Goal: Information Seeking & Learning: Learn about a topic

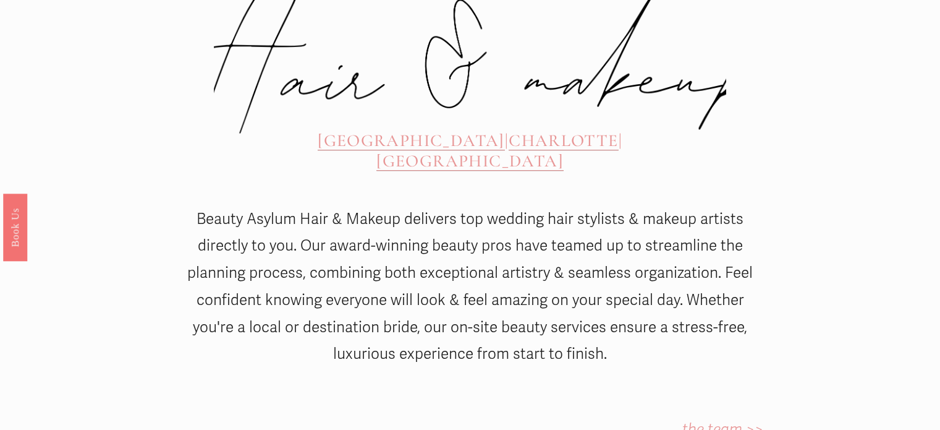
scroll to position [556, 0]
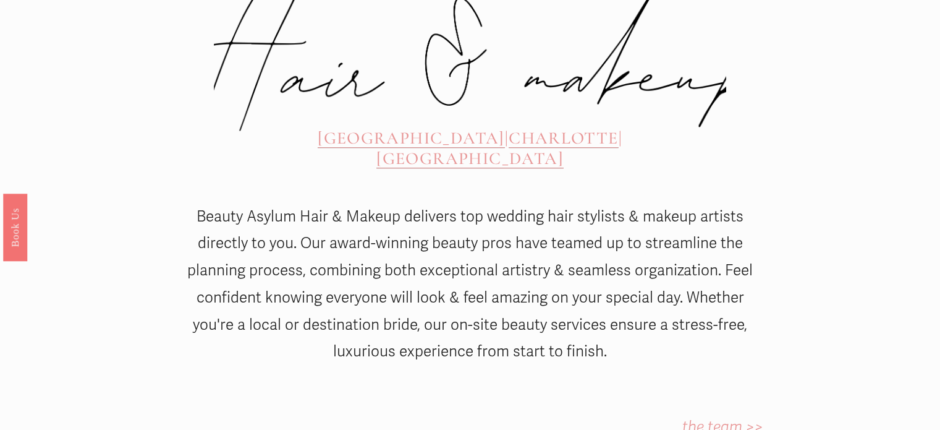
click at [509, 127] on span "CHARLOTTE" at bounding box center [563, 137] width 109 height 21
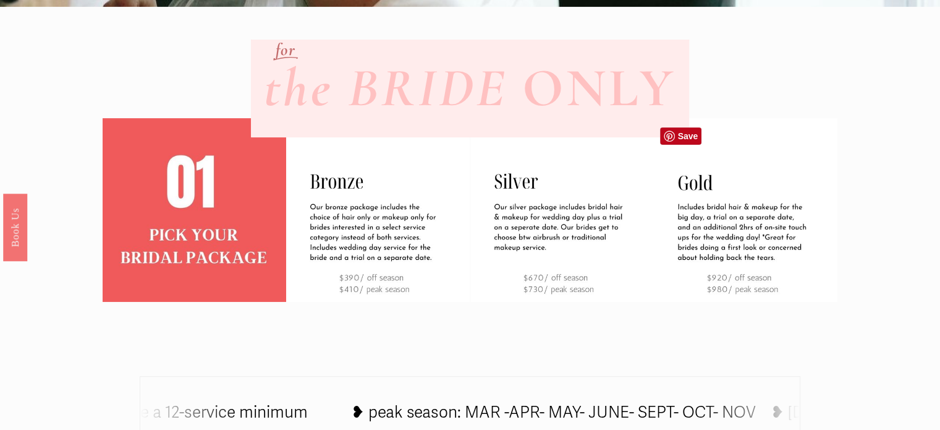
scroll to position [388, 0]
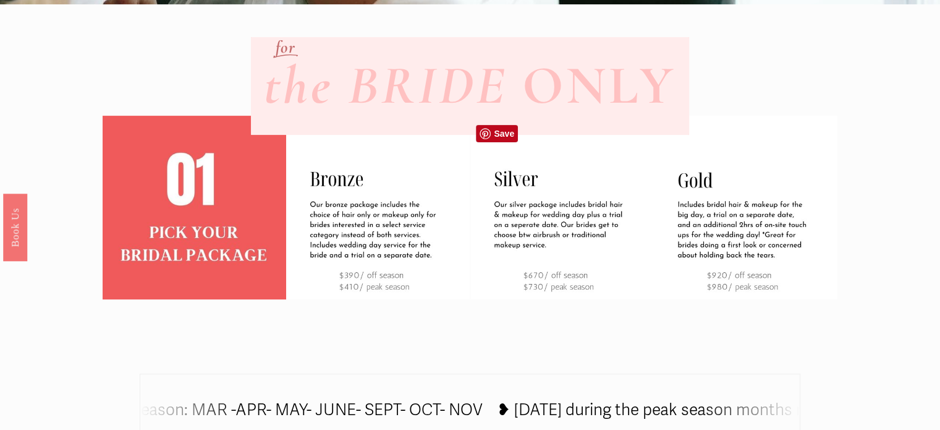
click at [624, 297] on img at bounding box center [562, 208] width 184 height 184
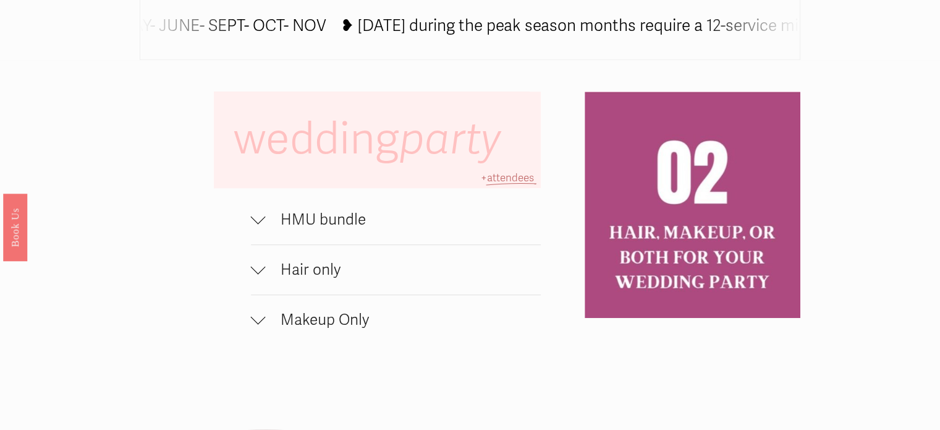
scroll to position [783, 0]
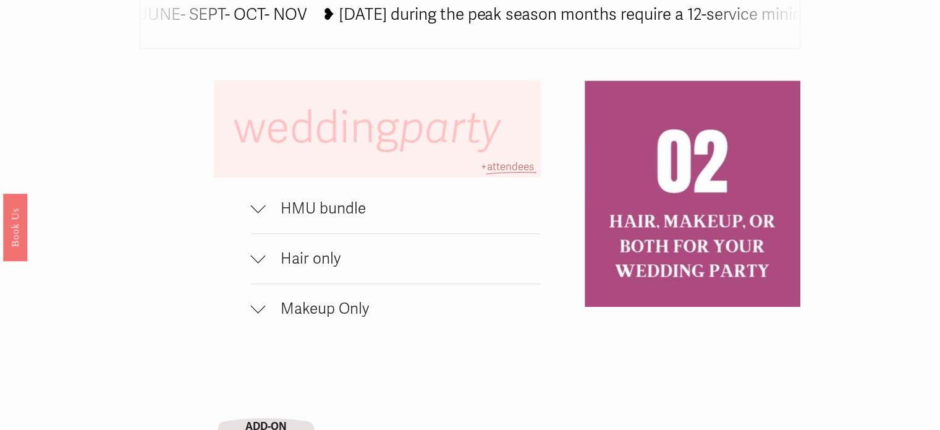
click at [284, 215] on span "HMU bundle" at bounding box center [403, 208] width 275 height 19
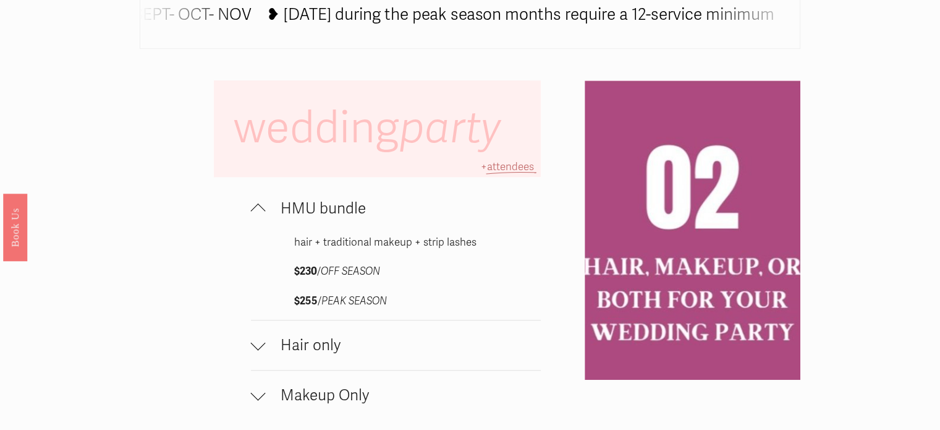
click at [267, 215] on span "HMU bundle" at bounding box center [403, 208] width 275 height 19
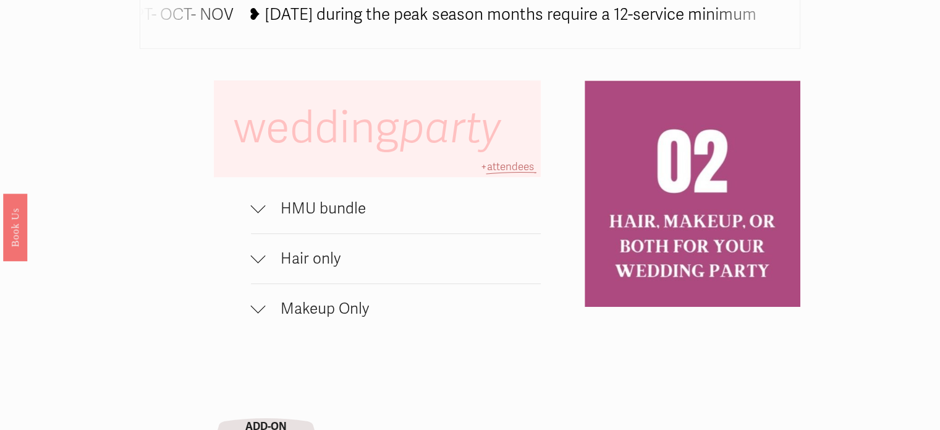
click at [265, 266] on div at bounding box center [258, 258] width 15 height 15
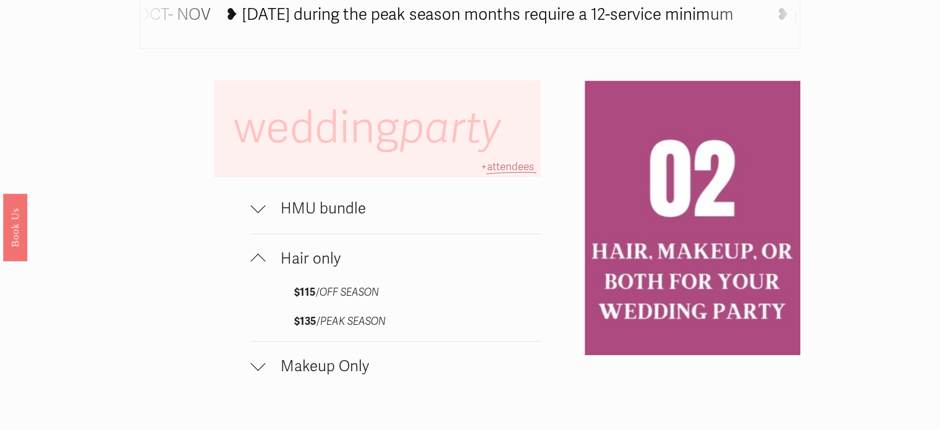
click at [265, 266] on div at bounding box center [258, 258] width 15 height 15
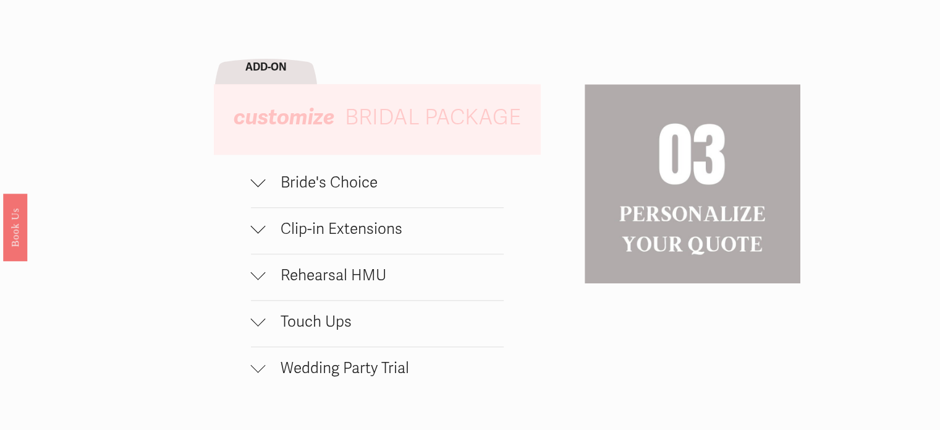
scroll to position [1145, 0]
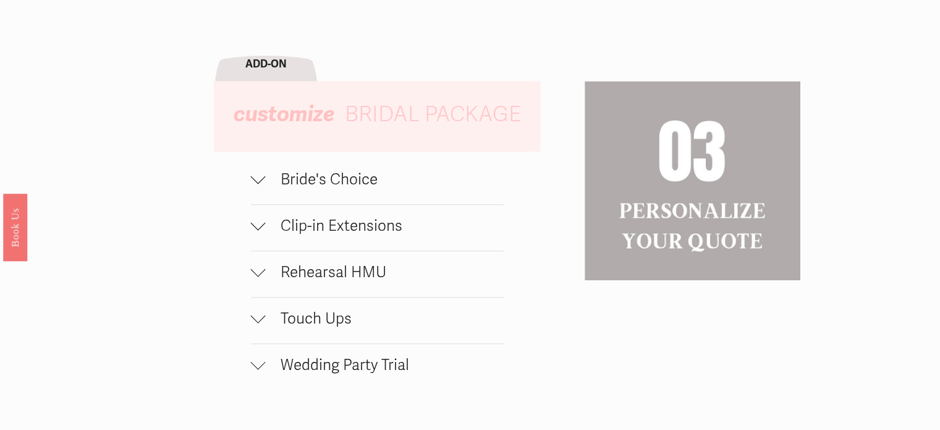
click at [328, 184] on span "Bride's Choice" at bounding box center [385, 179] width 238 height 19
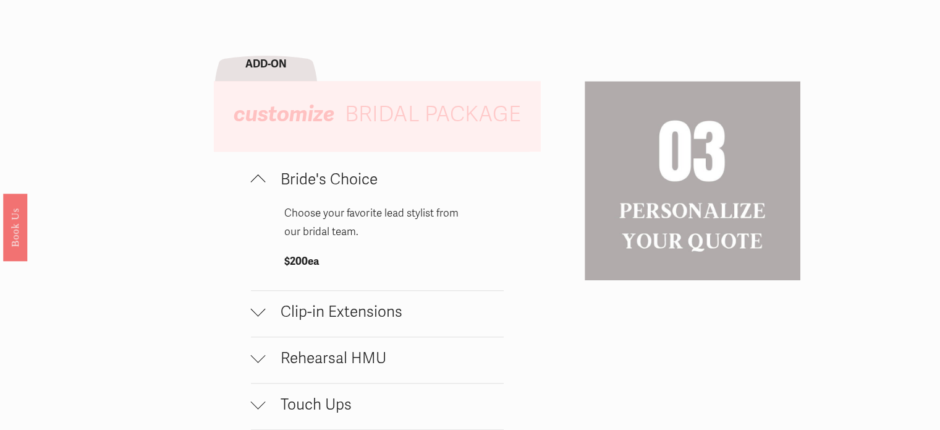
click at [328, 184] on span "Bride's Choice" at bounding box center [385, 179] width 238 height 19
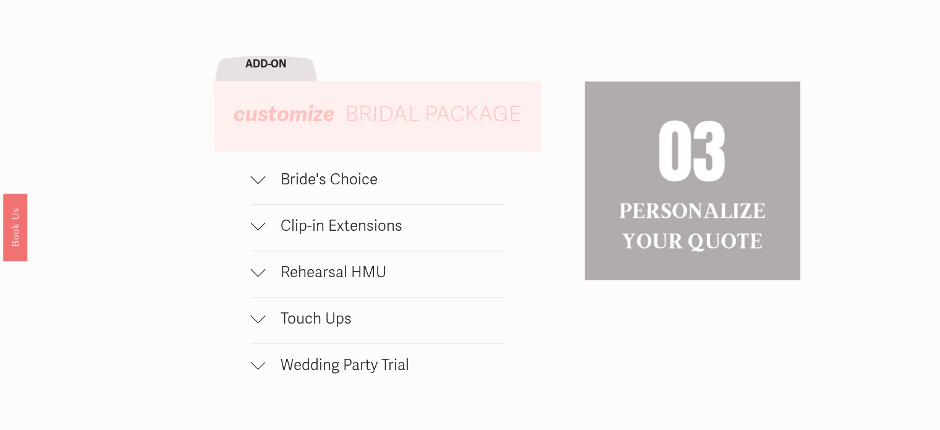
click at [342, 234] on span "Clip-in Extensions" at bounding box center [385, 225] width 238 height 19
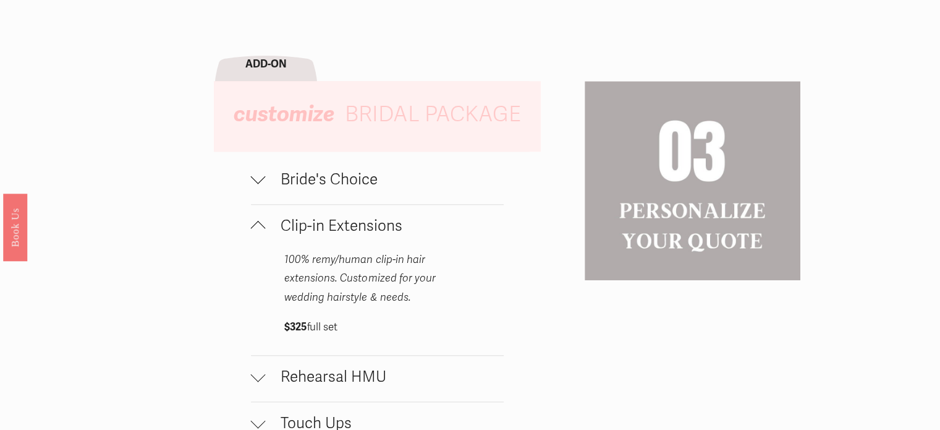
click at [342, 234] on span "Clip-in Extensions" at bounding box center [385, 225] width 238 height 19
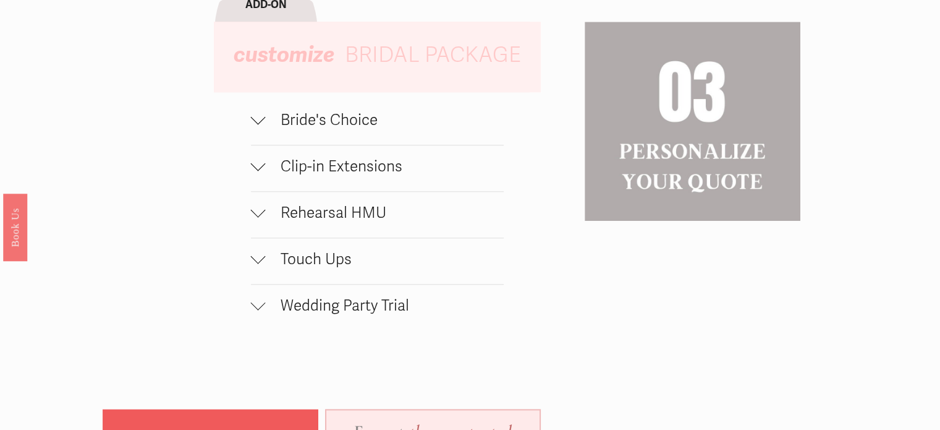
scroll to position [1208, 0]
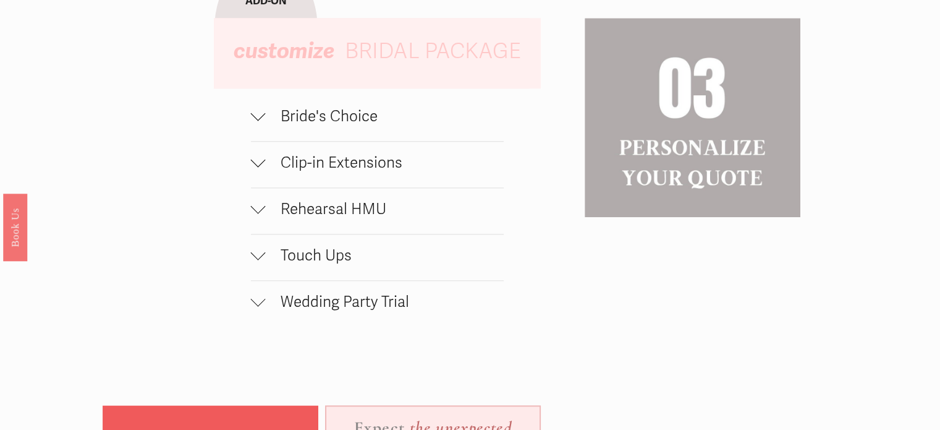
click at [346, 217] on span "Rehearsal HMU" at bounding box center [385, 209] width 238 height 19
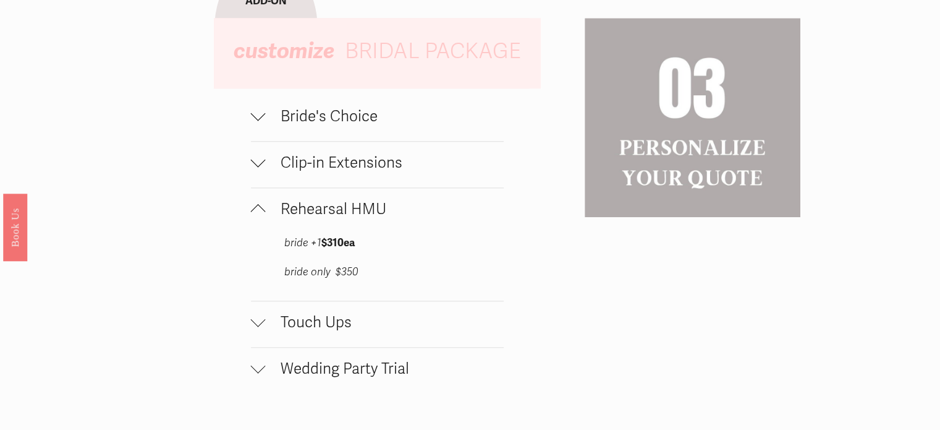
click at [346, 217] on span "Rehearsal HMU" at bounding box center [385, 209] width 238 height 19
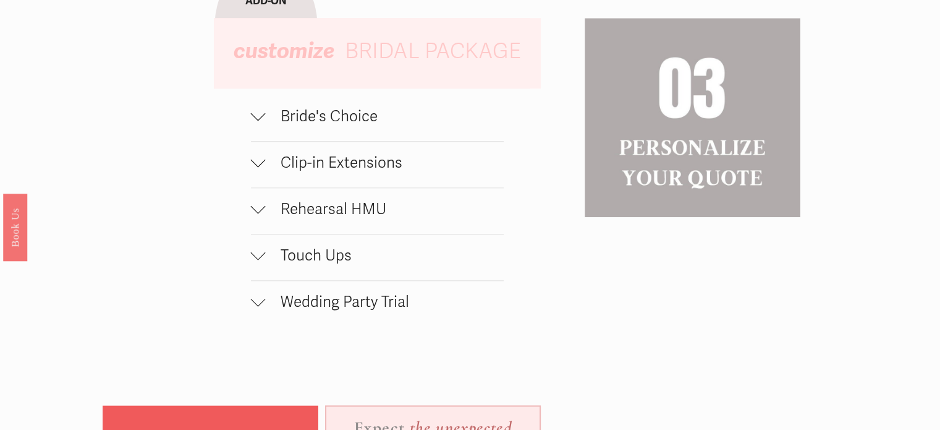
click at [326, 311] on span "Wedding Party Trial" at bounding box center [385, 301] width 238 height 19
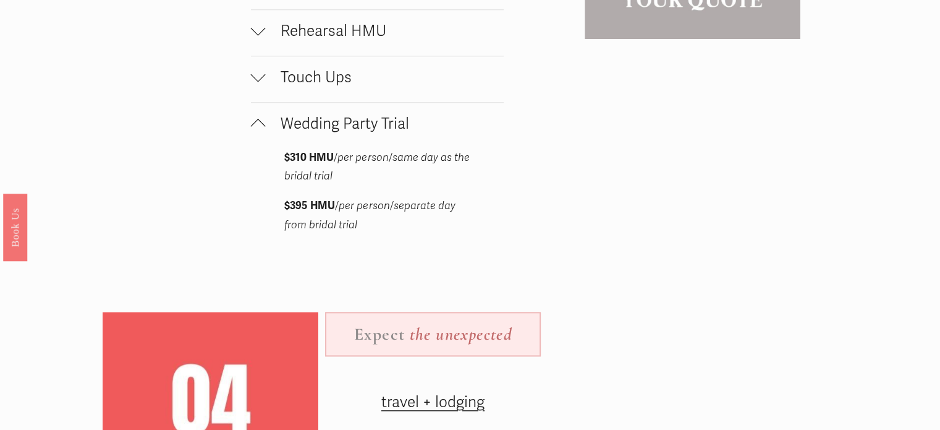
scroll to position [1396, 0]
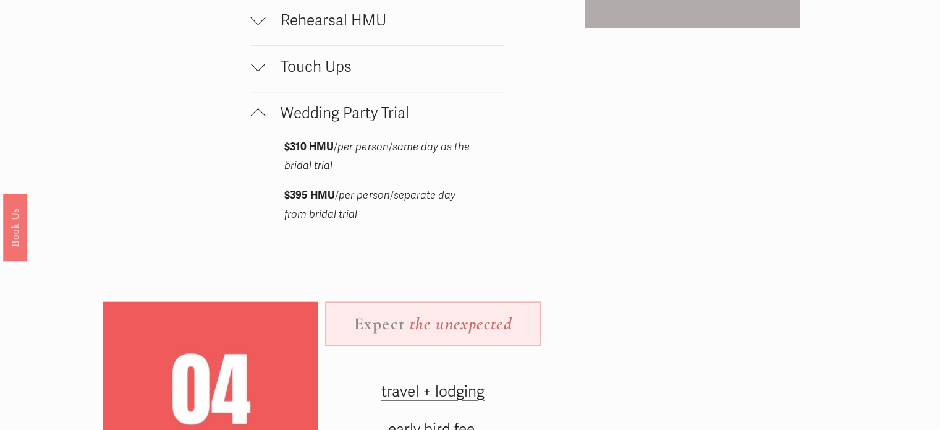
click at [349, 117] on span "Wedding Party Trial" at bounding box center [385, 113] width 238 height 19
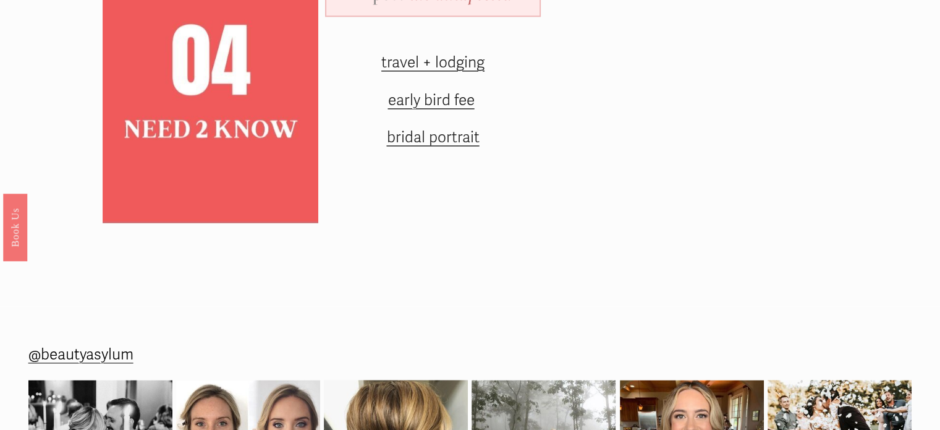
scroll to position [1641, 0]
click at [444, 71] on span "travel + lodging" at bounding box center [432, 62] width 103 height 19
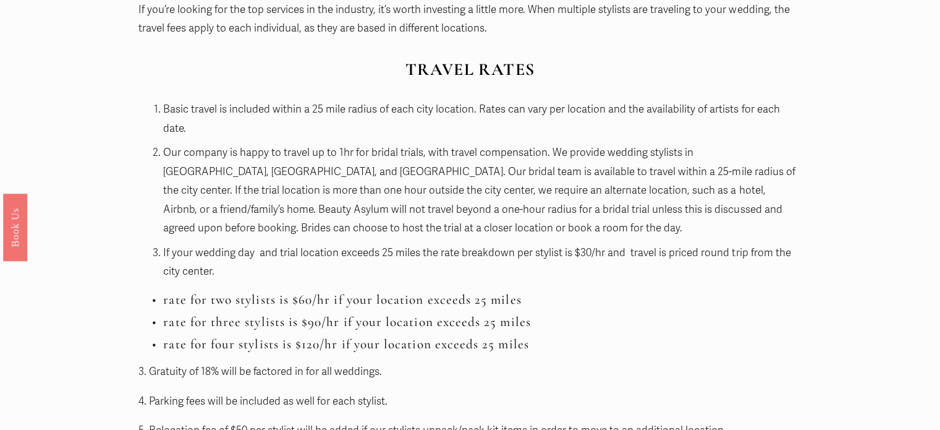
scroll to position [1194, 0]
click at [830, 249] on article "Hairstylist and Makeup Artist Travel Rates for Weddings Bridal Info [DATE] Writ…" at bounding box center [470, 165] width 940 height 2593
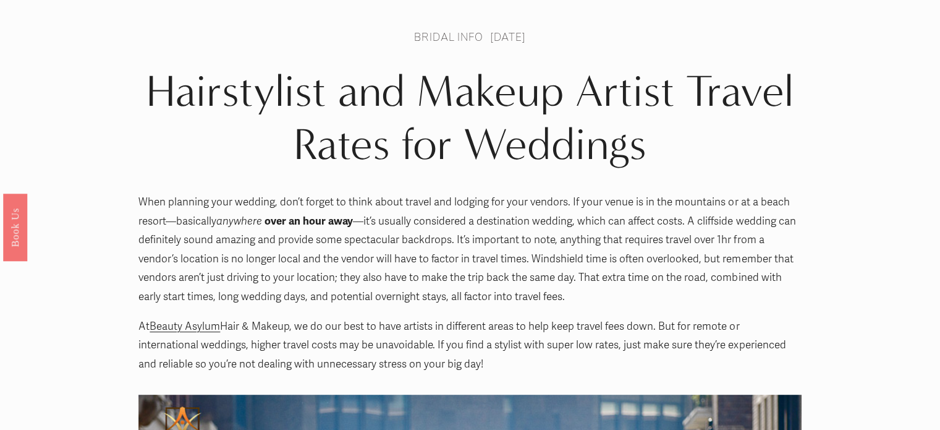
scroll to position [0, 0]
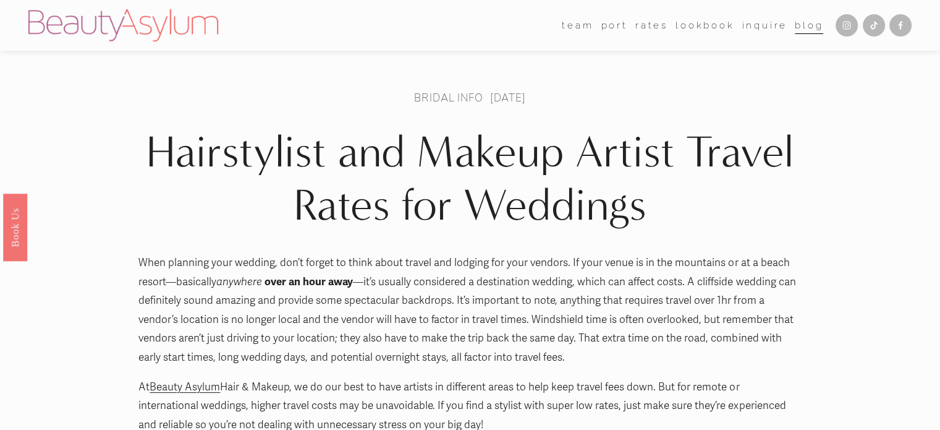
click at [652, 24] on link "Rates" at bounding box center [651, 25] width 33 height 19
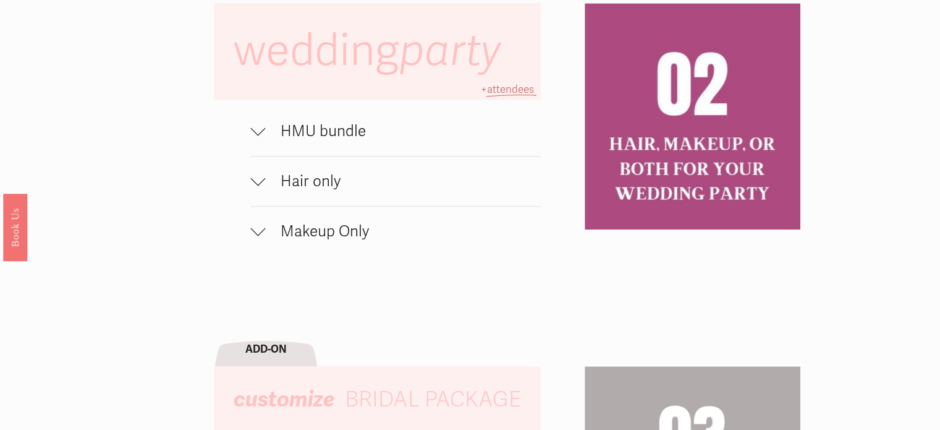
scroll to position [858, 0]
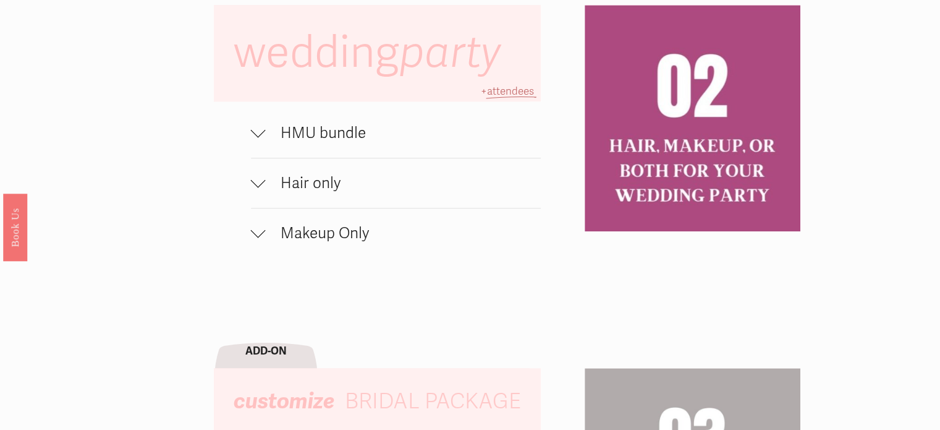
click at [270, 142] on span "HMU bundle" at bounding box center [403, 133] width 275 height 19
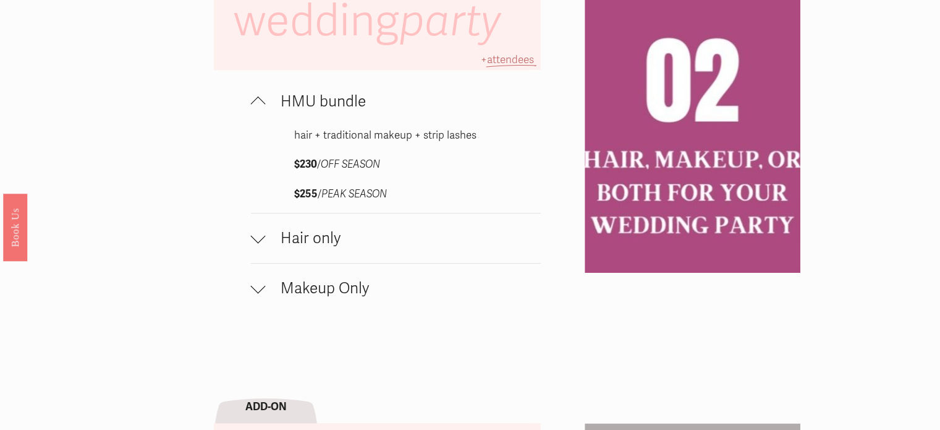
scroll to position [898, 0]
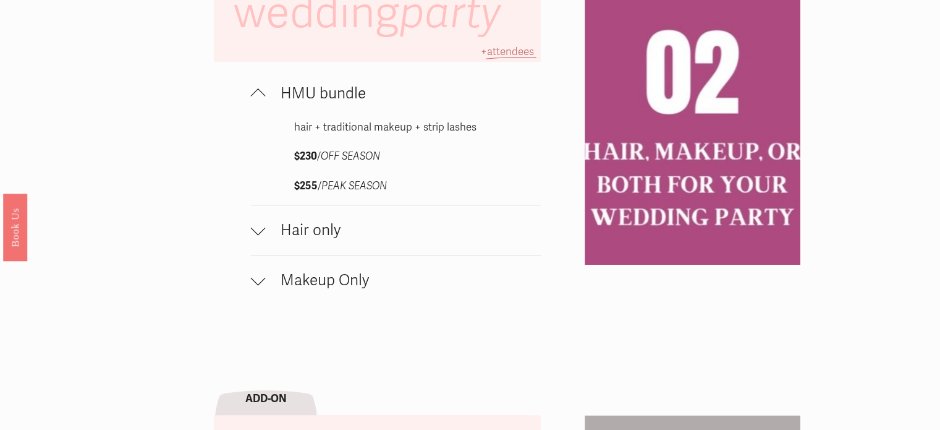
click at [286, 286] on span "Makeup Only" at bounding box center [403, 280] width 275 height 19
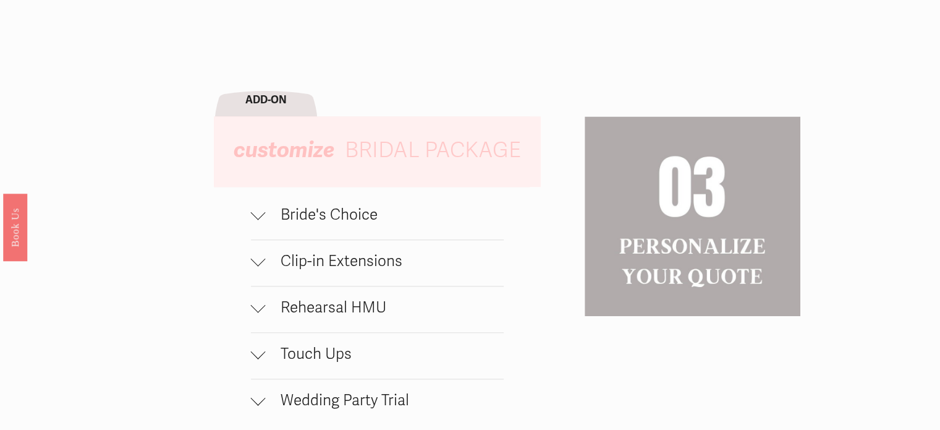
scroll to position [1330, 0]
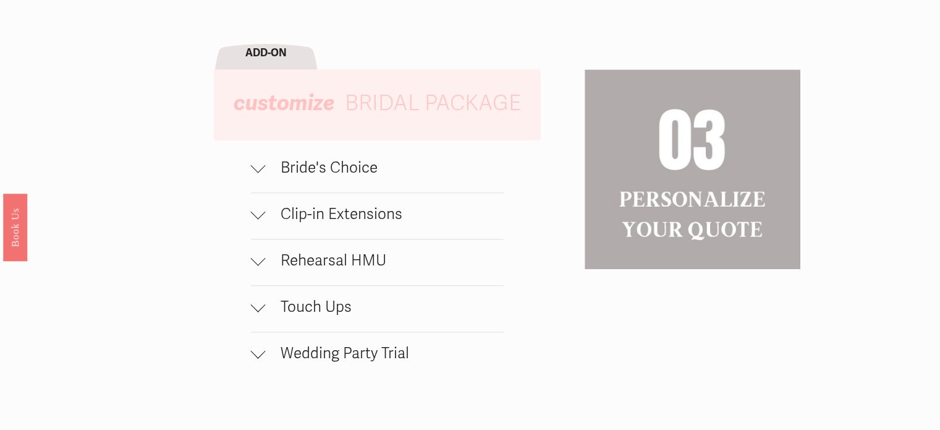
click at [339, 153] on button "Bride's Choice" at bounding box center [377, 170] width 253 height 46
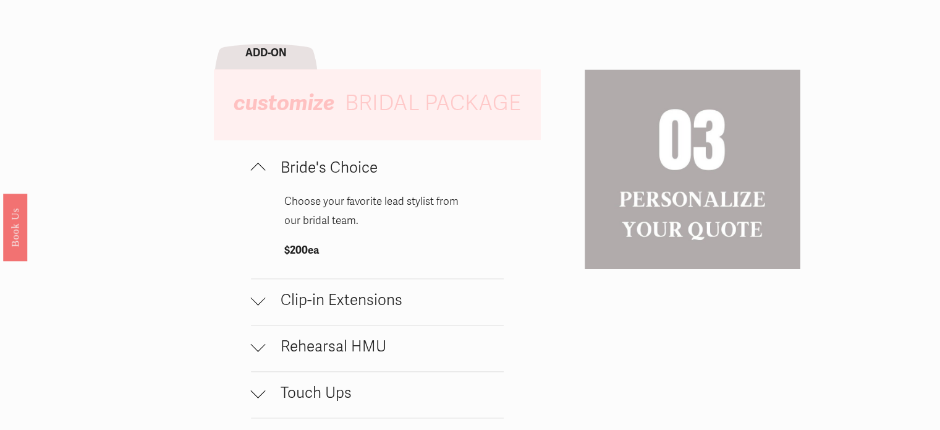
click at [339, 153] on button "Bride's Choice" at bounding box center [377, 170] width 253 height 46
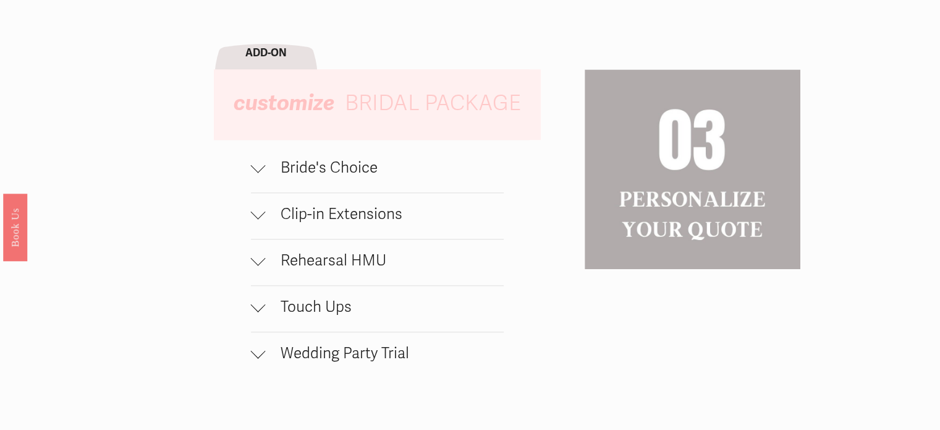
click at [354, 212] on button "Clip-in Extensions" at bounding box center [377, 216] width 253 height 46
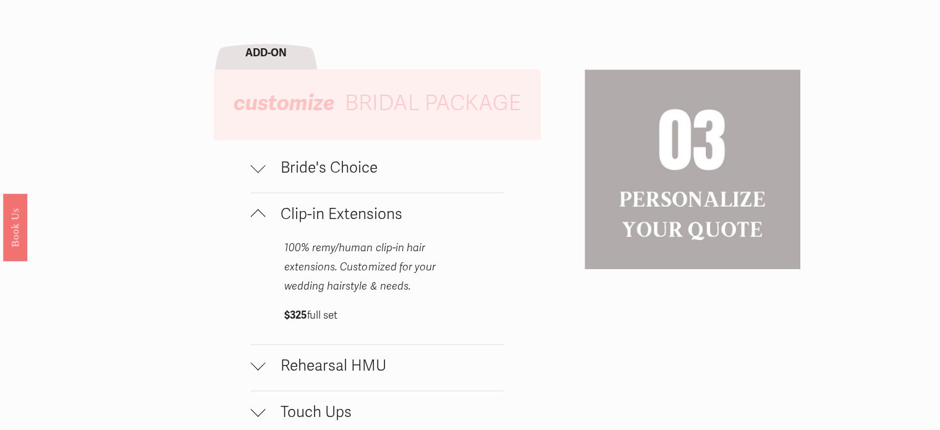
click at [351, 208] on button "Clip-in Extensions" at bounding box center [377, 216] width 253 height 46
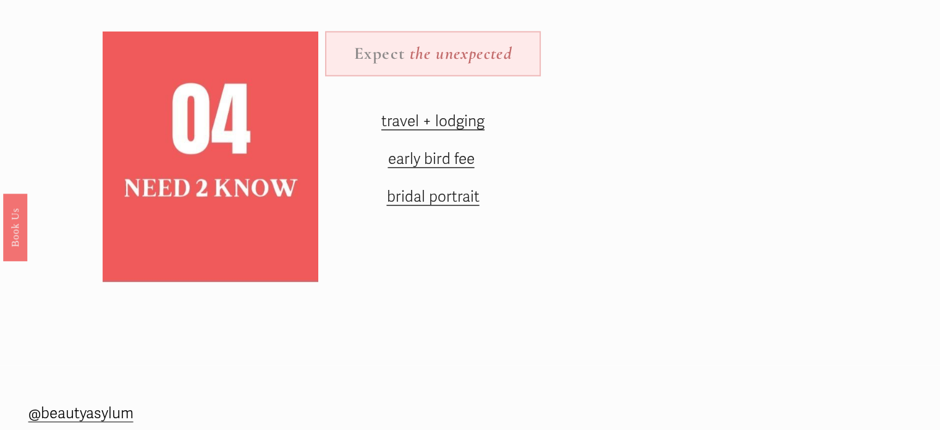
scroll to position [1674, 0]
